Goal: Transaction & Acquisition: Subscribe to service/newsletter

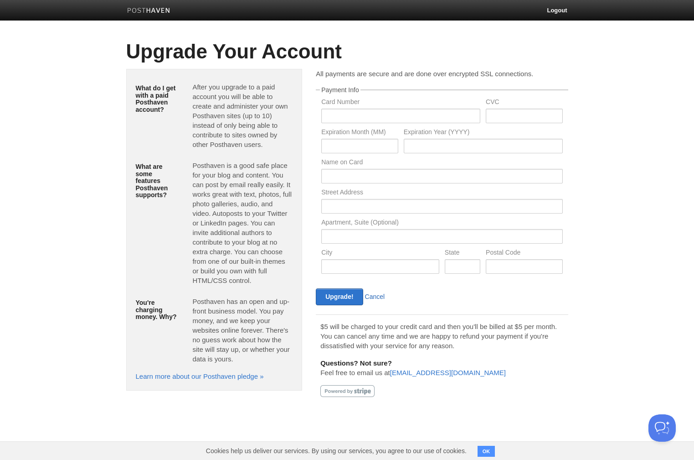
click at [376, 297] on link "Cancel" at bounding box center [375, 296] width 20 height 7
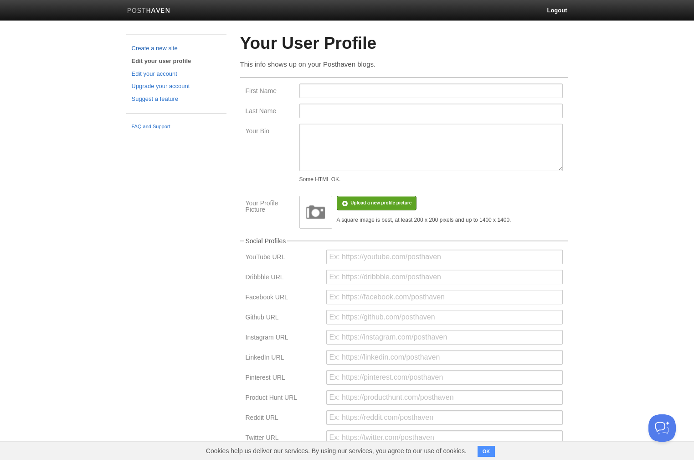
click at [153, 51] on link "Create a new site" at bounding box center [176, 49] width 89 height 10
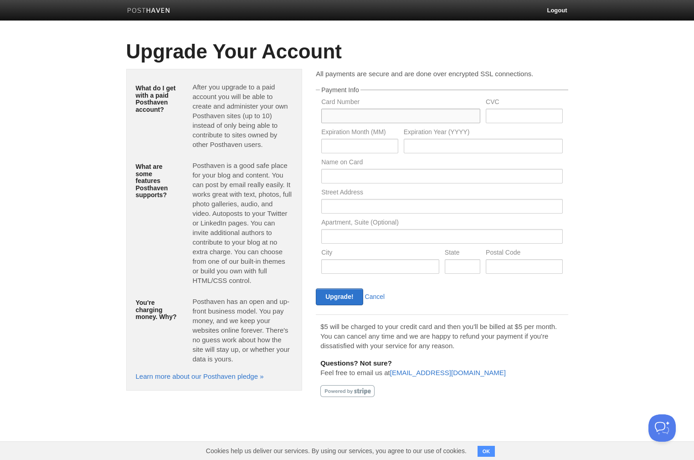
click at [365, 113] on input "text" at bounding box center [400, 116] width 159 height 15
click at [329, 152] on input "text" at bounding box center [359, 146] width 77 height 15
click at [308, 169] on div "What do I get with a paid Posthaven account? After you upgrade to a paid accoun…" at bounding box center [214, 234] width 190 height 331
click at [496, 448] on span "OK" at bounding box center [488, 450] width 20 height 18
click at [489, 450] on button "OK" at bounding box center [487, 450] width 18 height 11
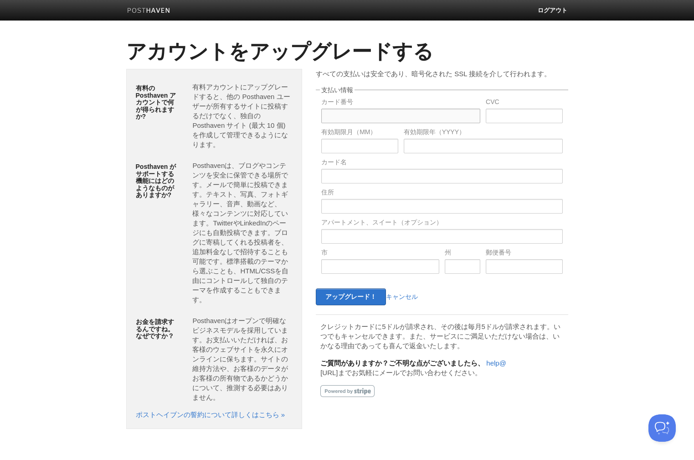
click at [360, 115] on input "text" at bounding box center [400, 116] width 159 height 15
click at [370, 69] on p "すべての支払いは安全であり、暗号化された SSL 接続を介して行われます。" at bounding box center [442, 74] width 252 height 10
click at [147, 12] on img at bounding box center [148, 11] width 43 height 7
